Goal: Check status: Check status

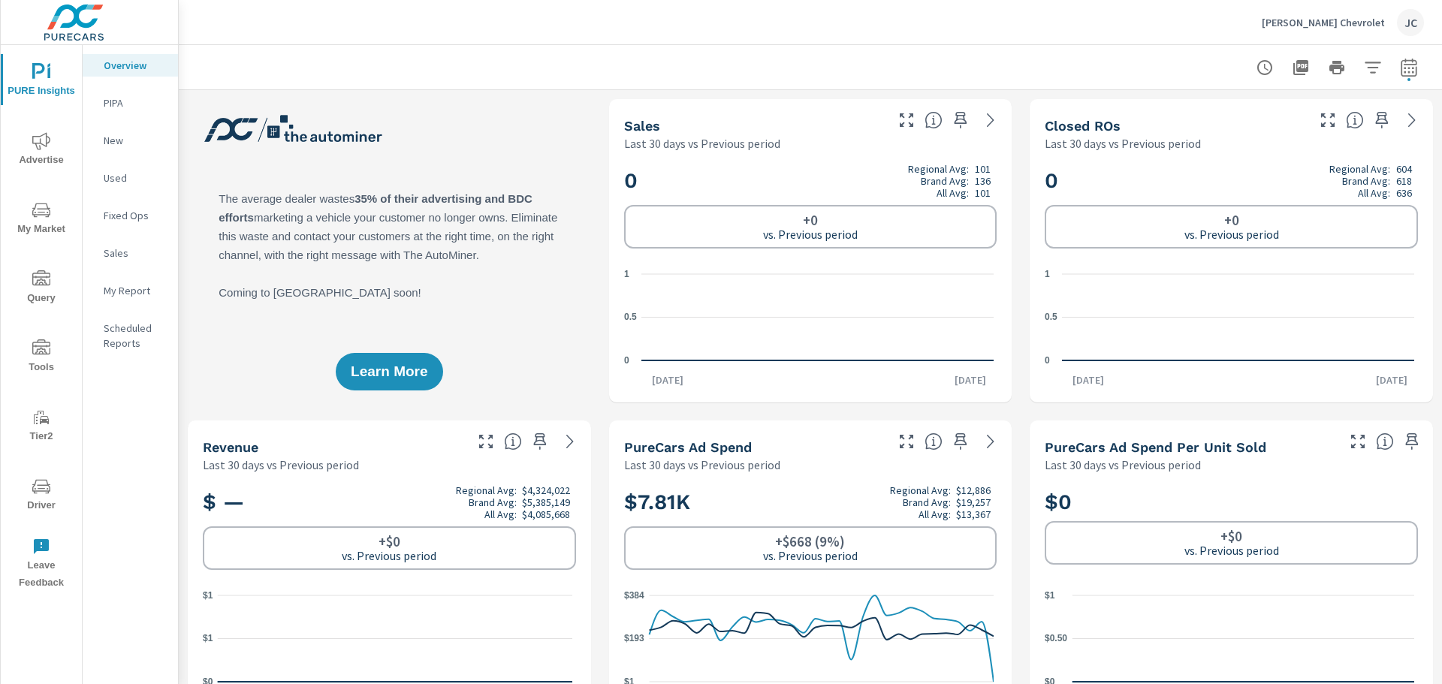
scroll to position [294, 0]
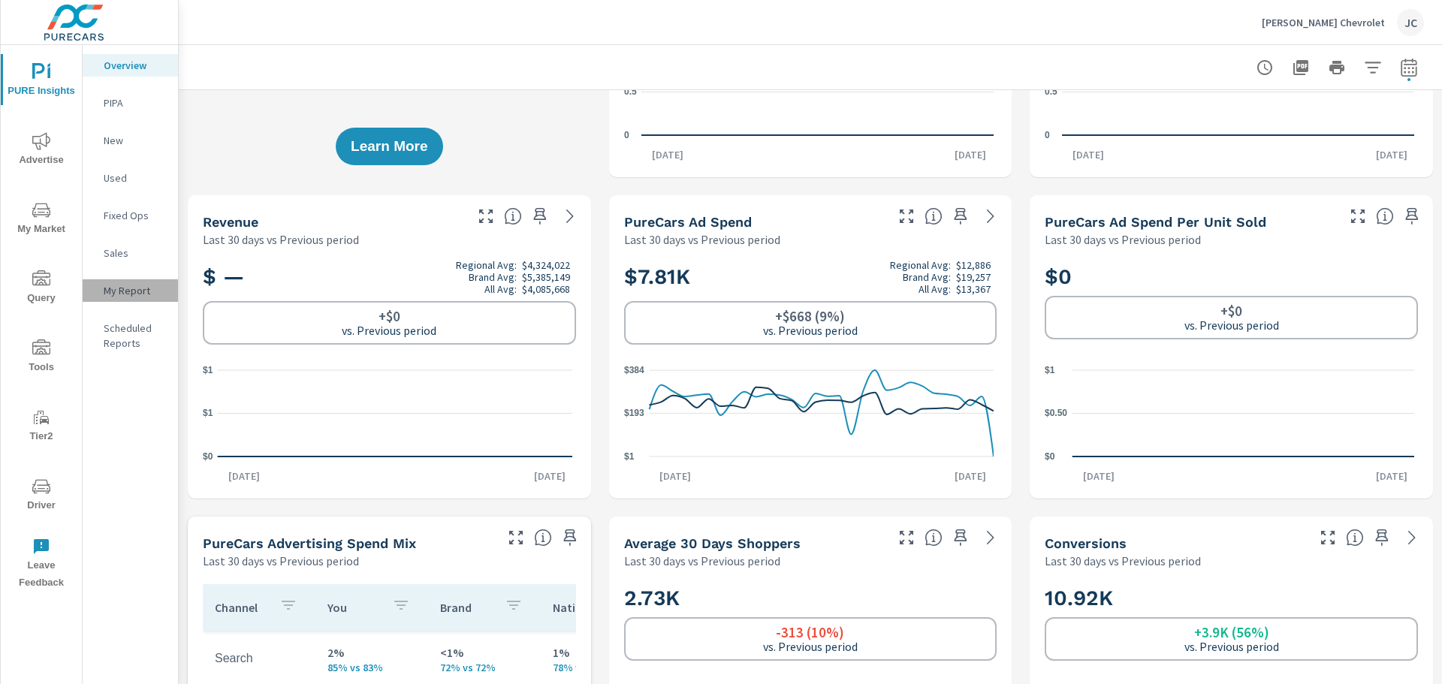
click at [116, 291] on p "My Report" at bounding box center [135, 290] width 62 height 15
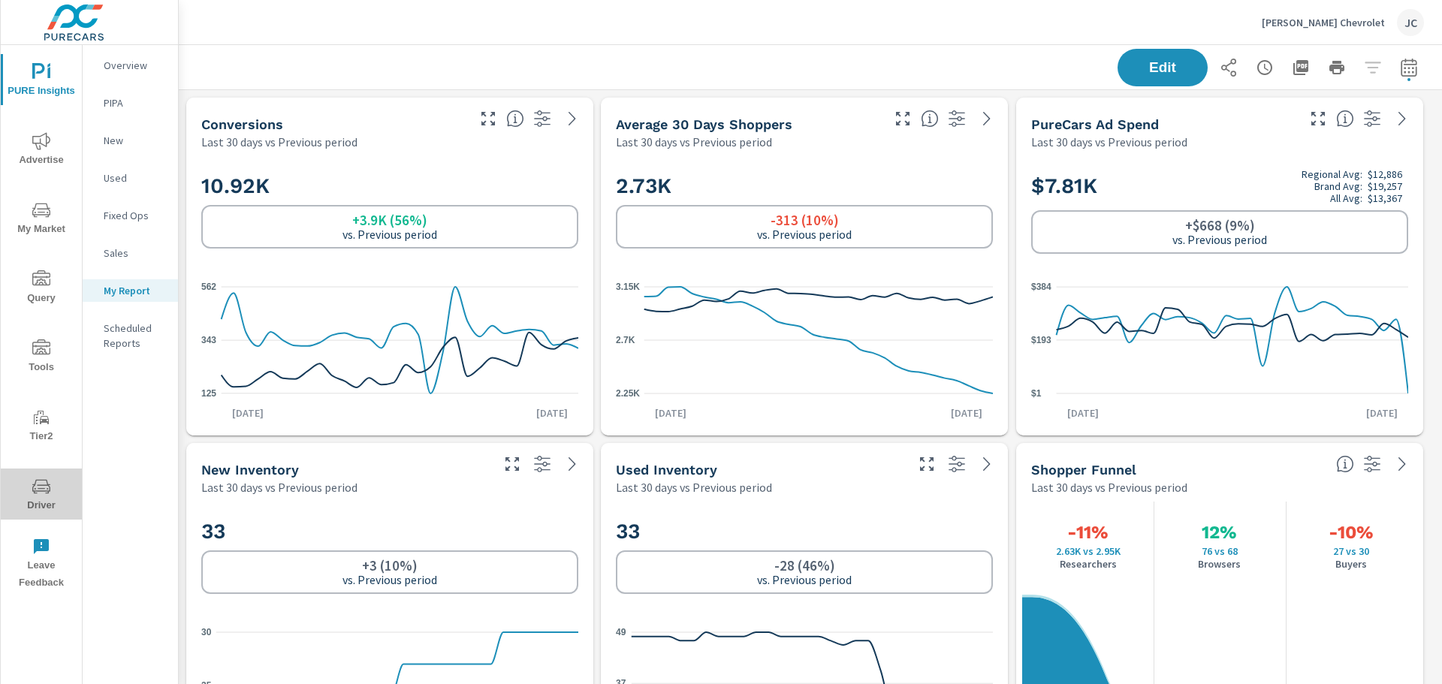
click at [50, 492] on icon "nav menu" at bounding box center [41, 487] width 18 height 18
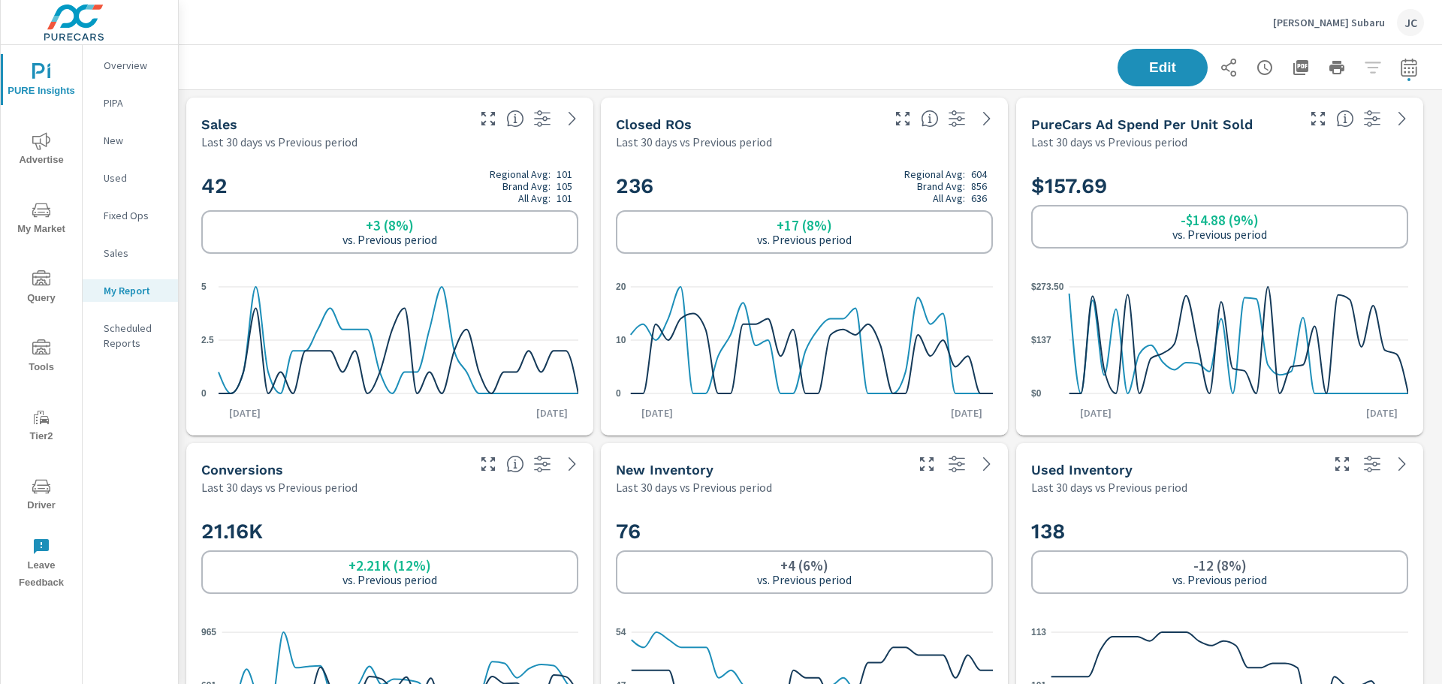
scroll to position [1413, 1275]
click at [33, 508] on span "Driver" at bounding box center [41, 496] width 72 height 37
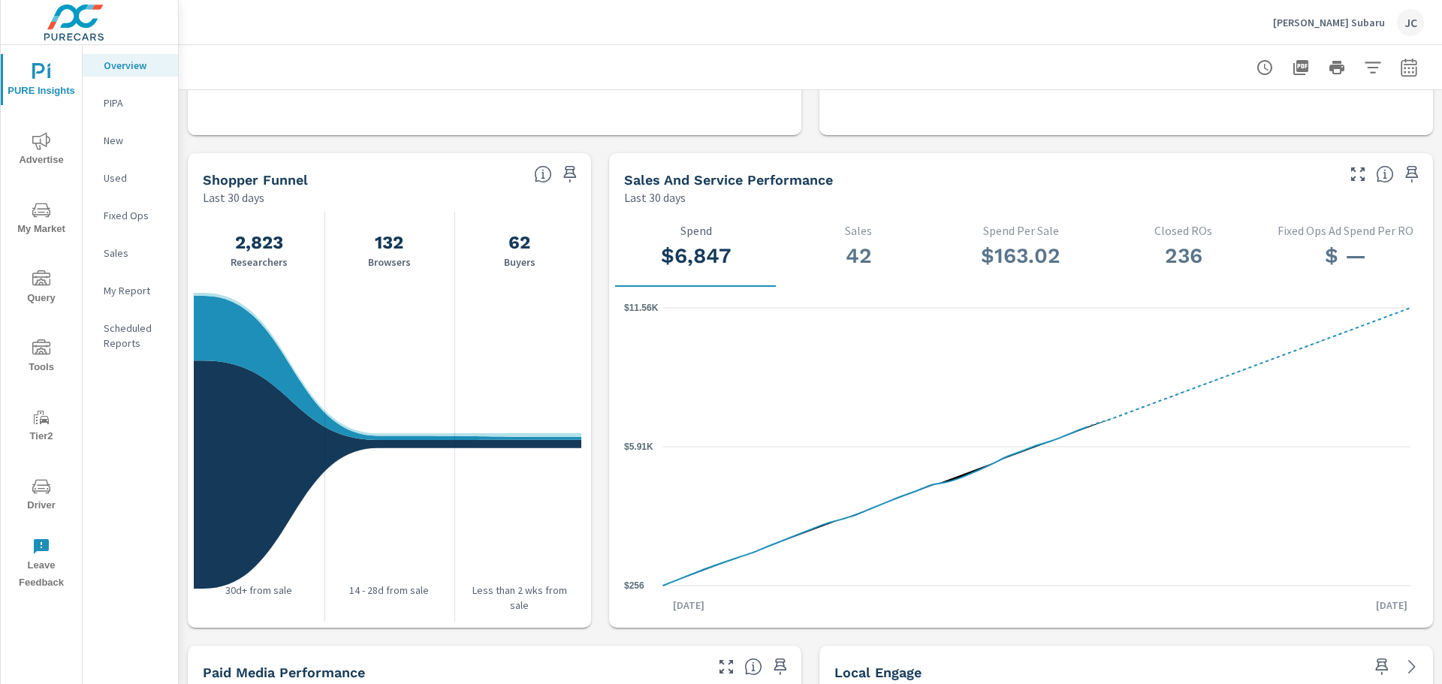
scroll to position [1427, 0]
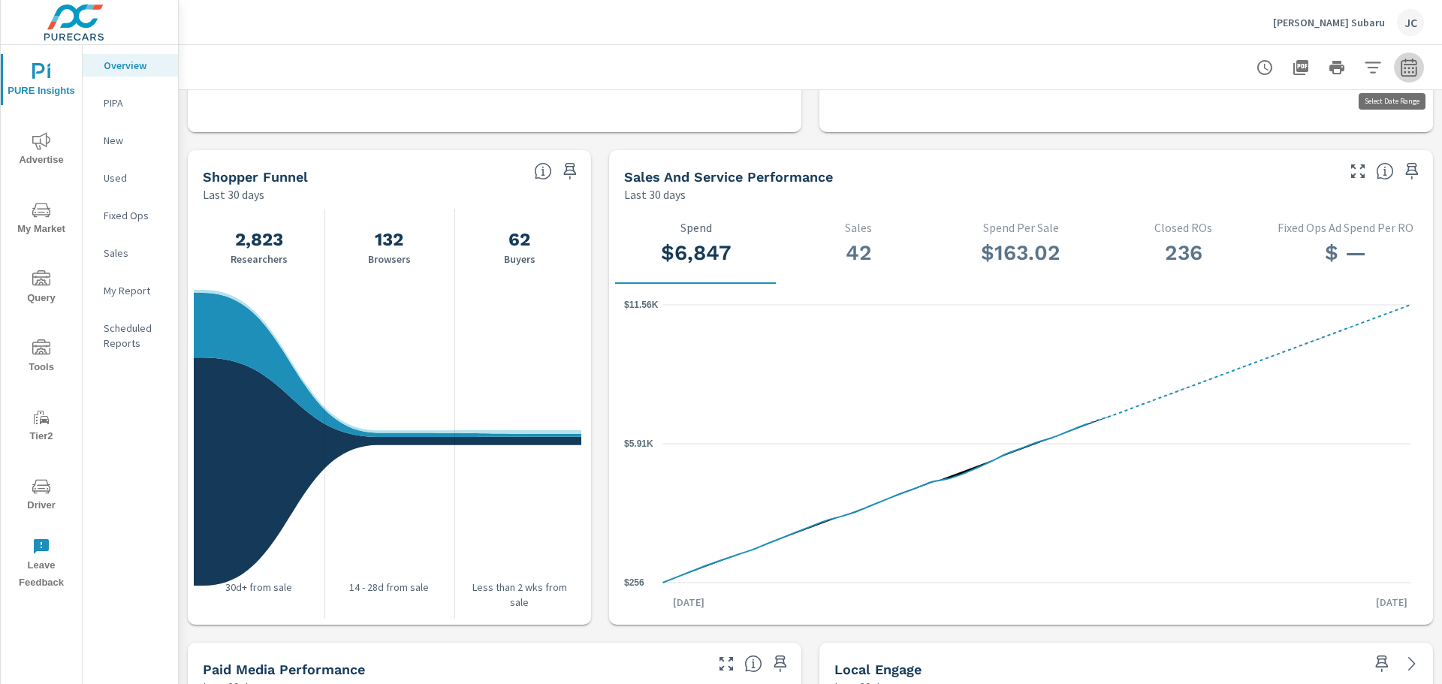
click at [1400, 66] on icon "button" at bounding box center [1409, 68] width 18 height 18
select select "Last 30 days"
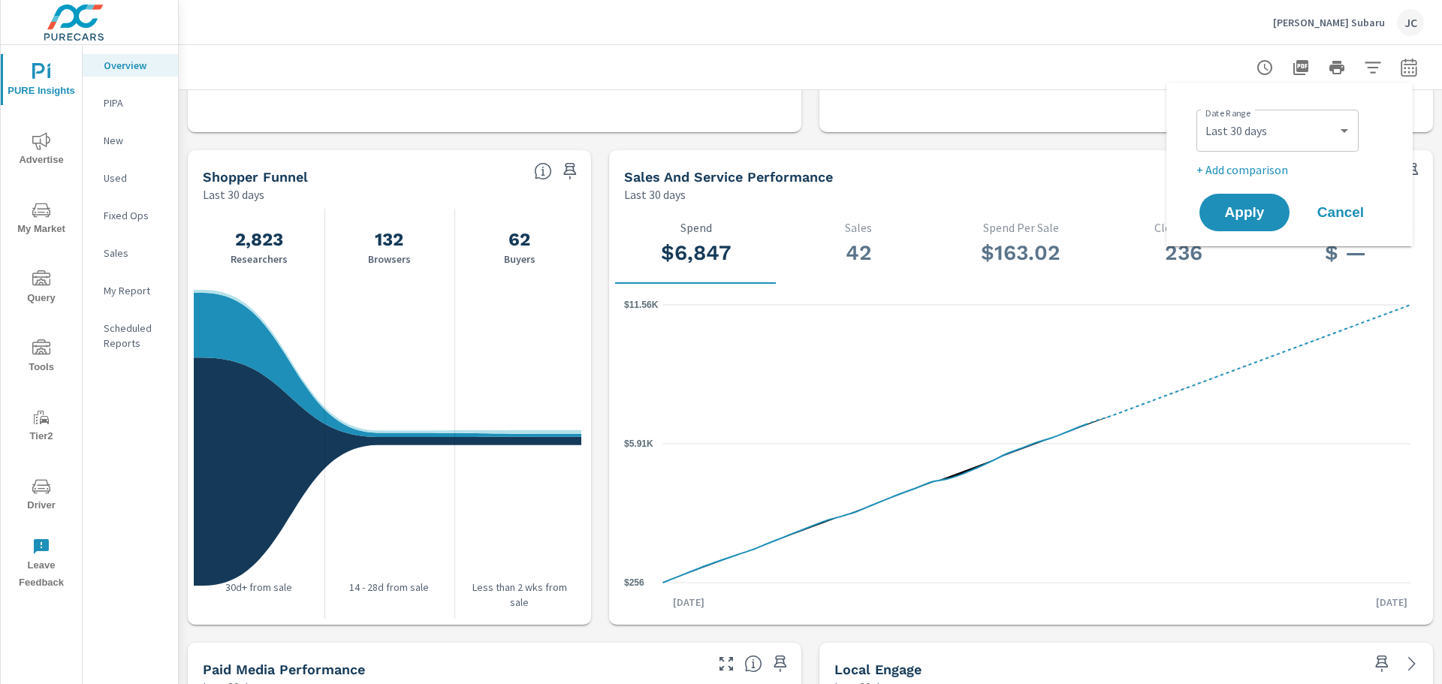
click at [1238, 161] on p "+ Add comparison" at bounding box center [1292, 170] width 192 height 18
select select "Previous period"
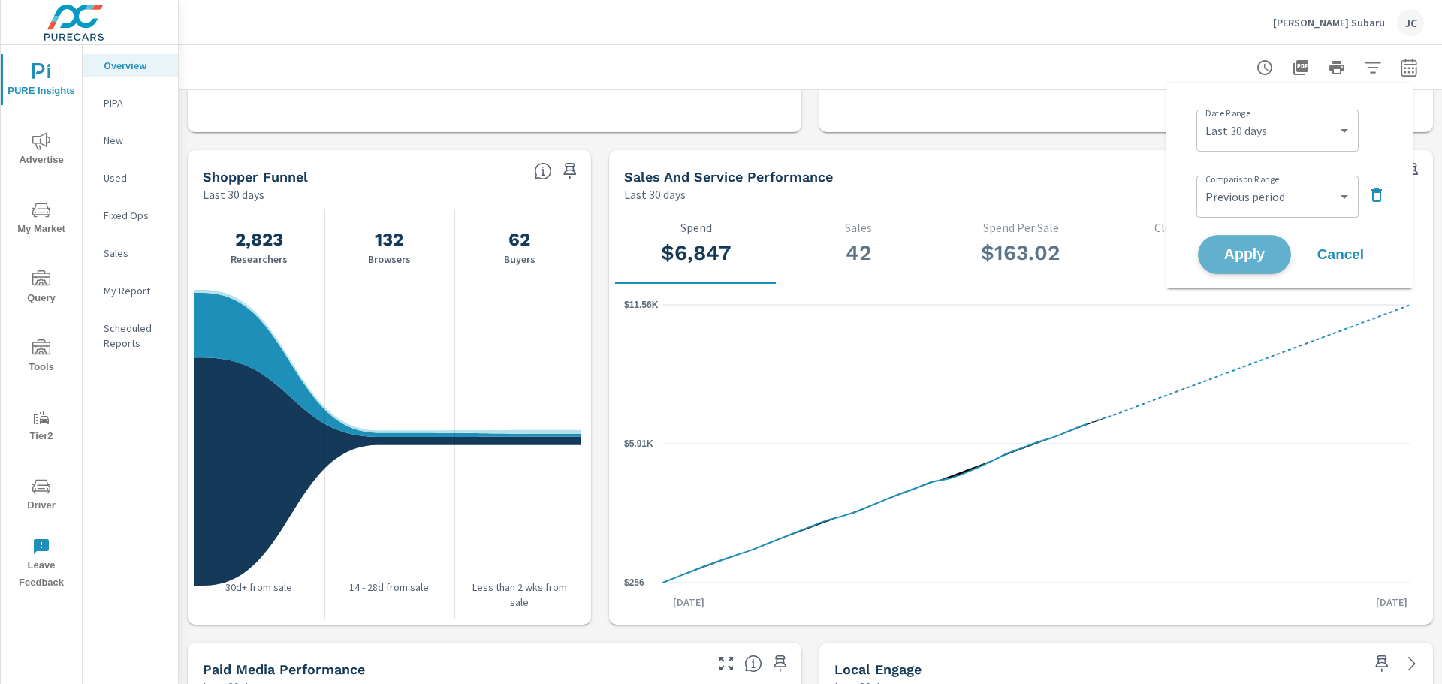
click at [1234, 254] on span "Apply" at bounding box center [1245, 255] width 62 height 14
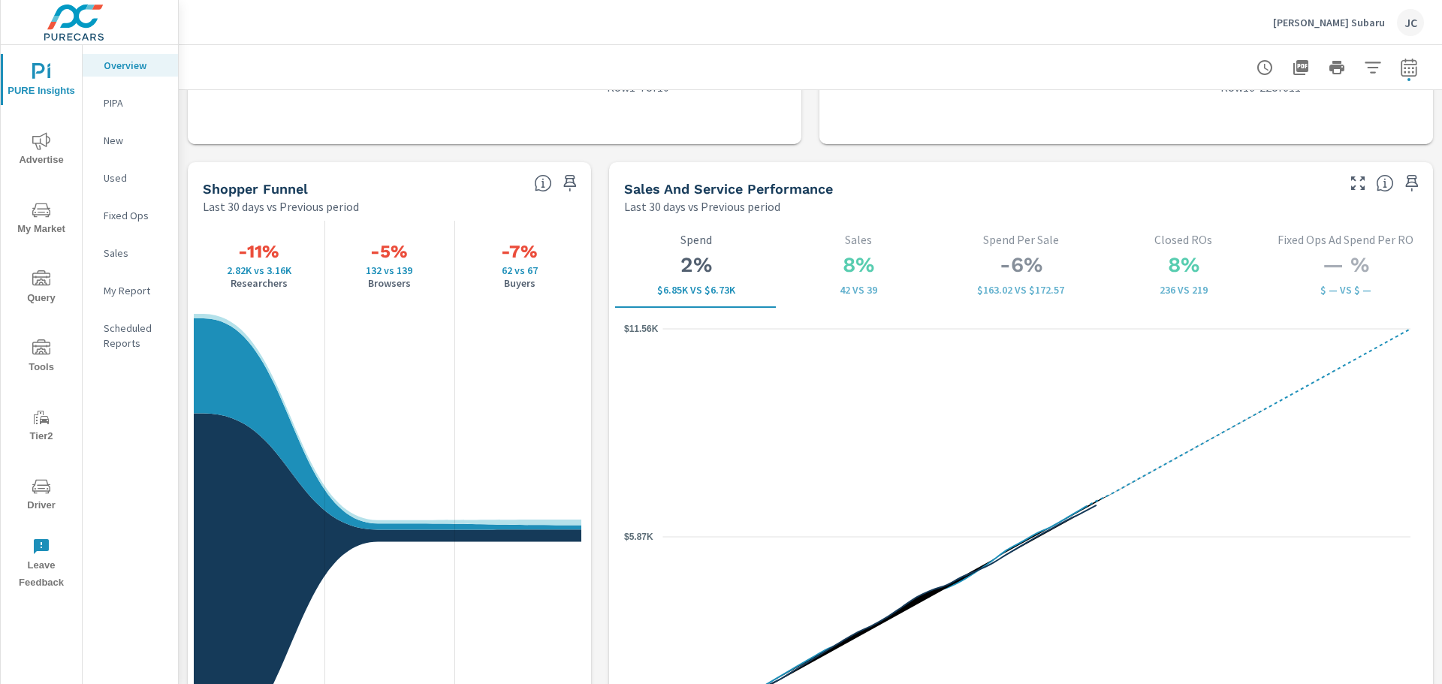
scroll to position [1878, 0]
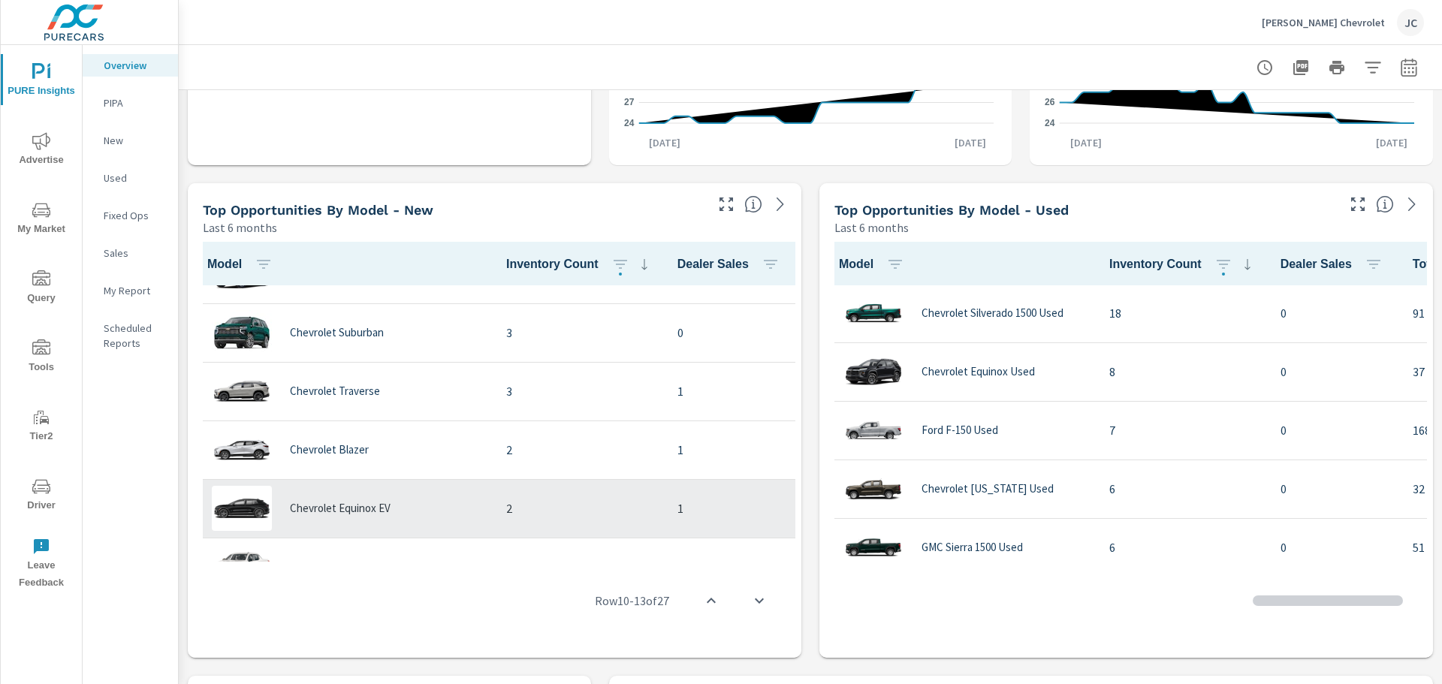
scroll to position [152, 0]
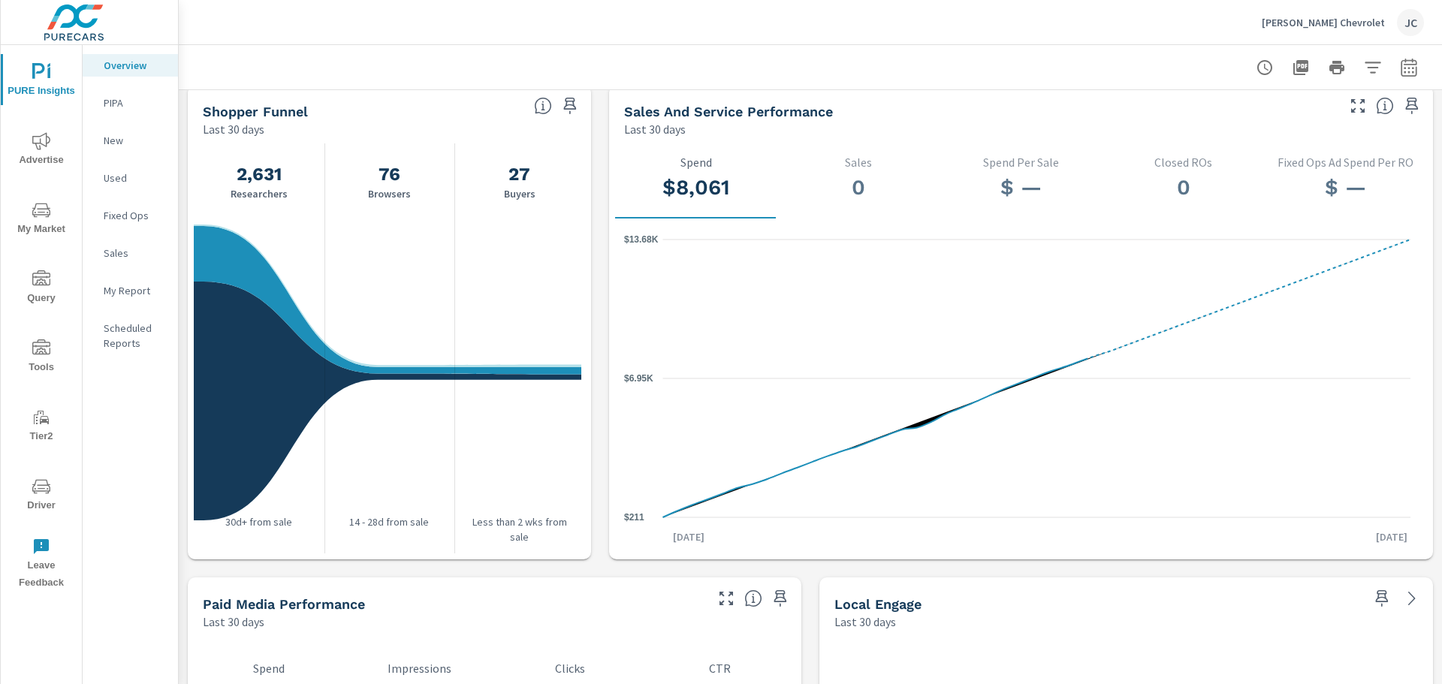
scroll to position [1427, 0]
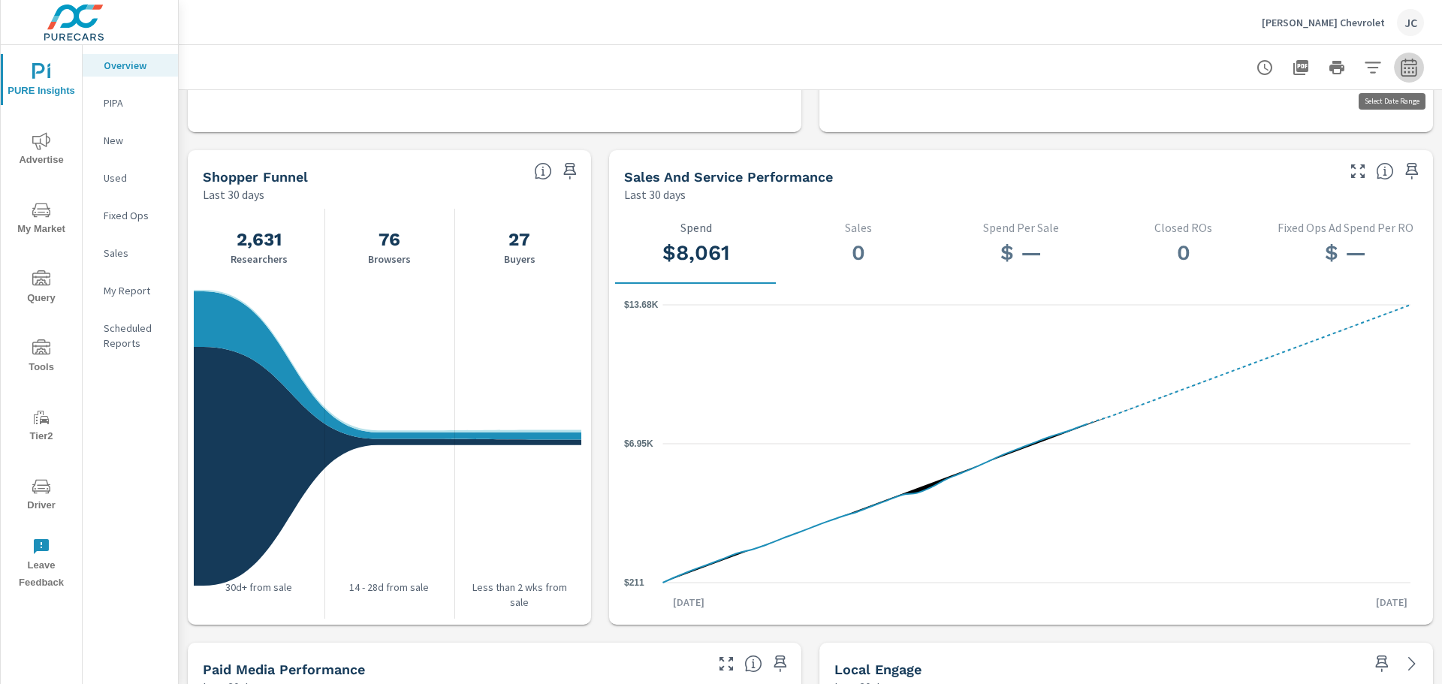
click at [1400, 70] on icon "button" at bounding box center [1409, 68] width 18 height 18
select select "Last 30 days"
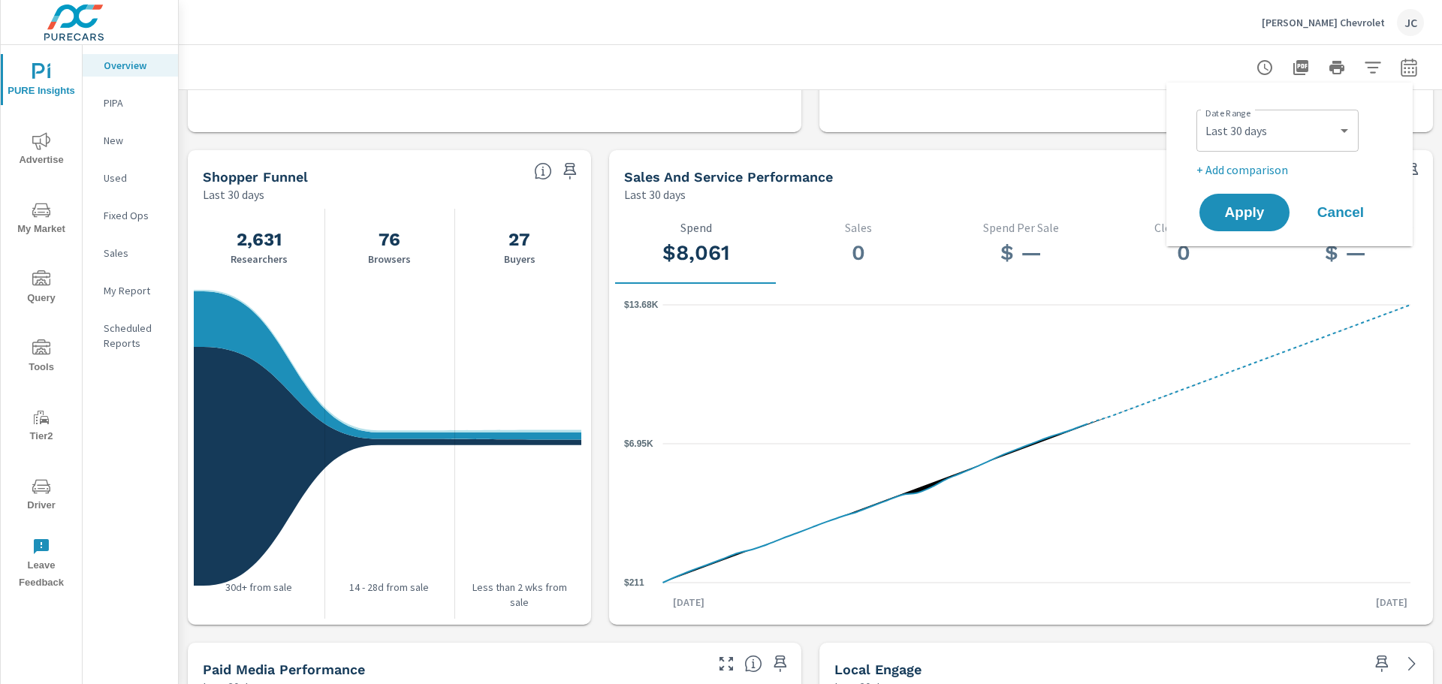
click at [1263, 173] on p "+ Add comparison" at bounding box center [1292, 170] width 192 height 18
select select "Previous period"
click at [1247, 256] on span "Apply" at bounding box center [1245, 255] width 62 height 14
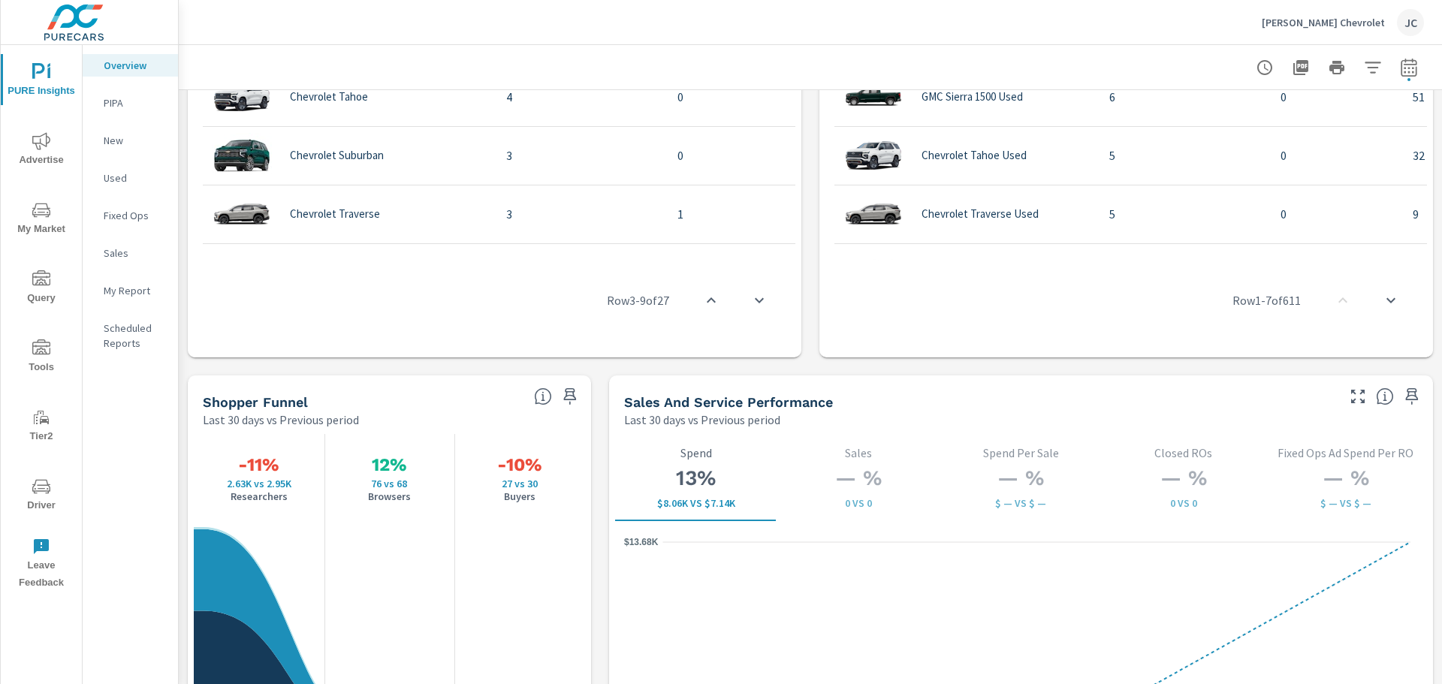
scroll to position [1727, 0]
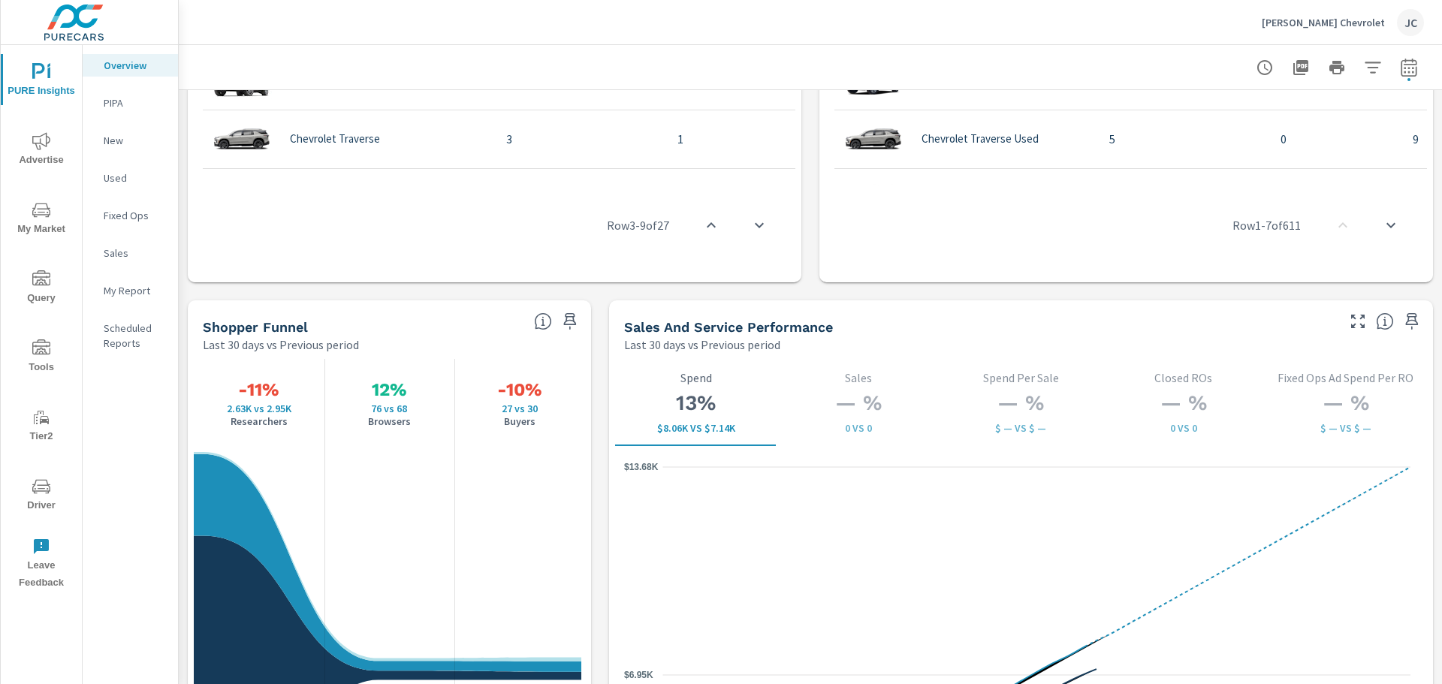
drag, startPoint x: 327, startPoint y: 330, endPoint x: 309, endPoint y: 333, distance: 18.3
click at [309, 333] on div "Shopper Funnel" at bounding box center [362, 326] width 319 height 17
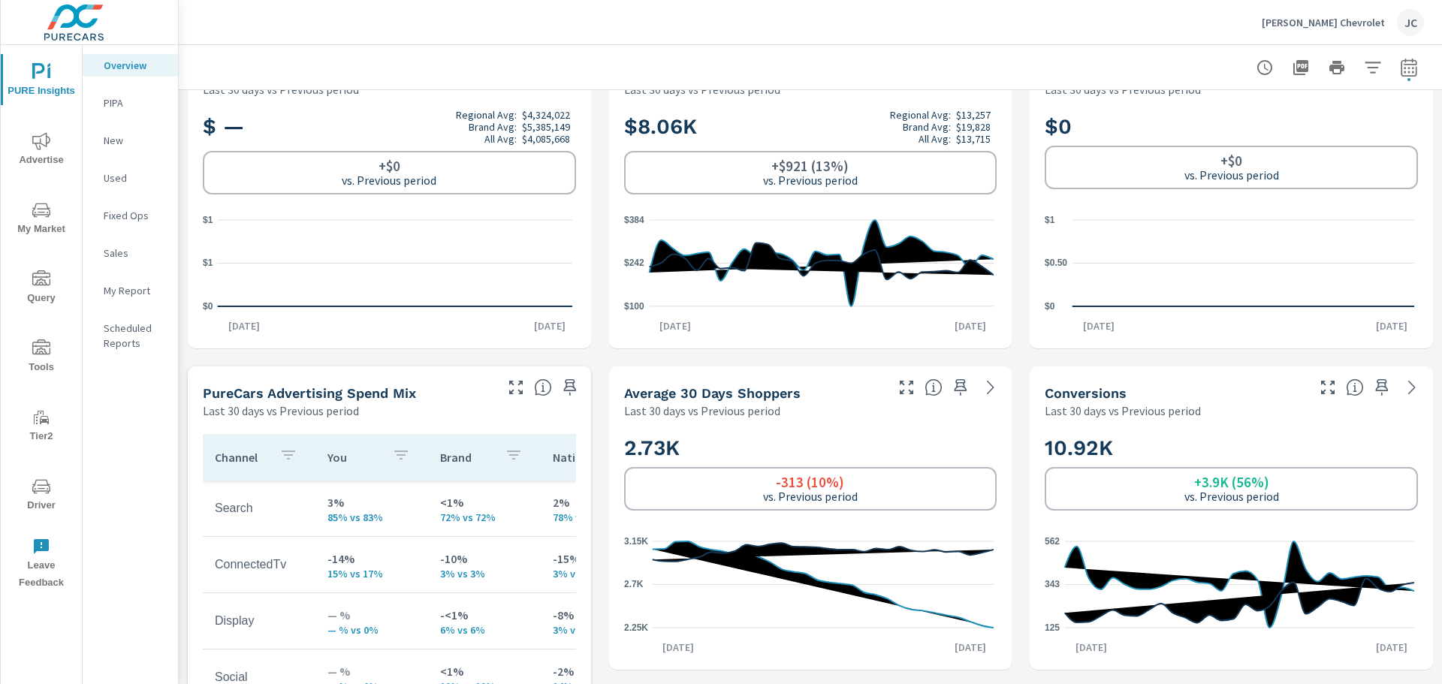
scroll to position [0, 0]
